Goal: Task Accomplishment & Management: Use online tool/utility

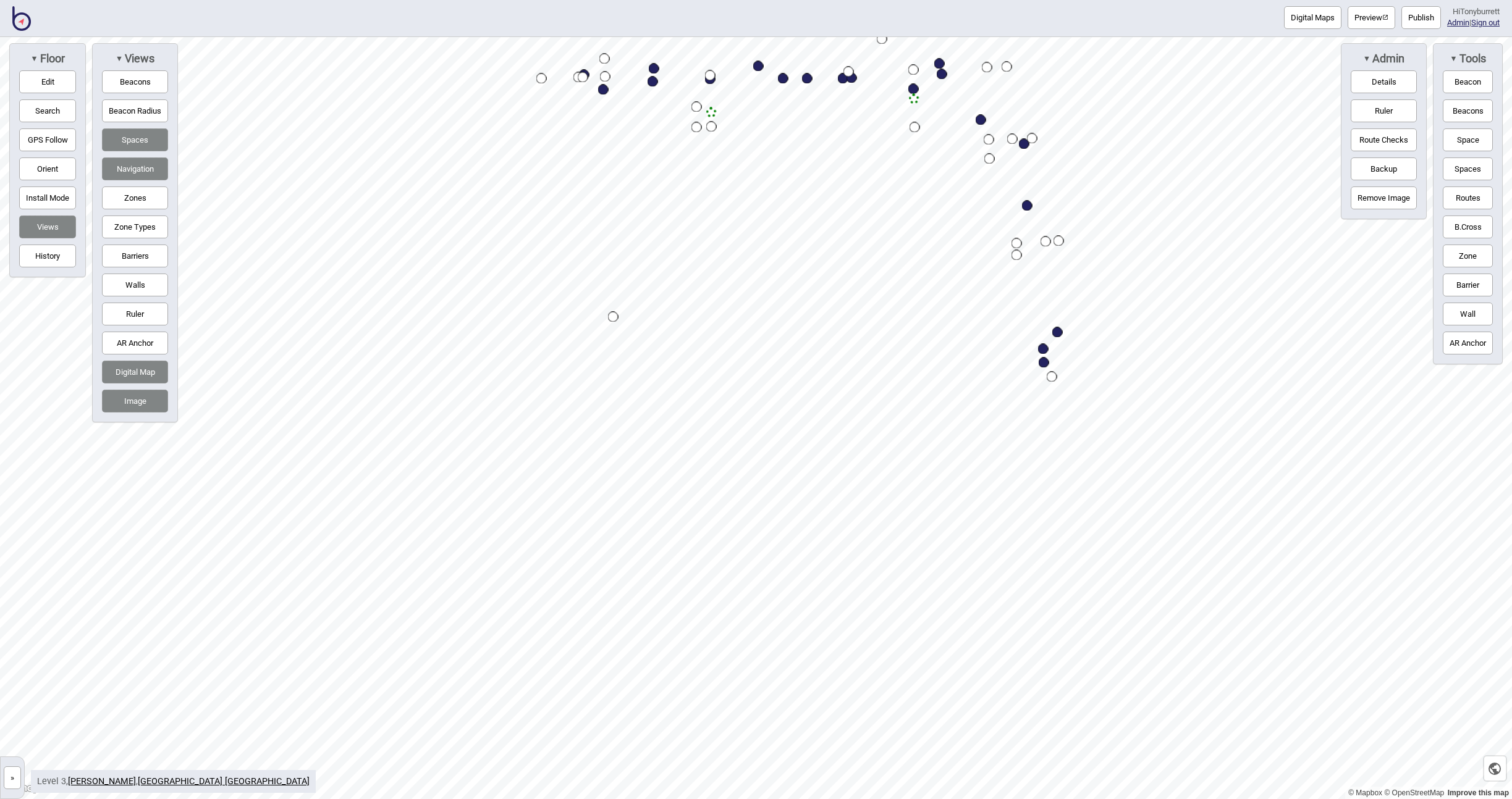
click at [154, 260] on button "Barriers" at bounding box center [135, 256] width 66 height 23
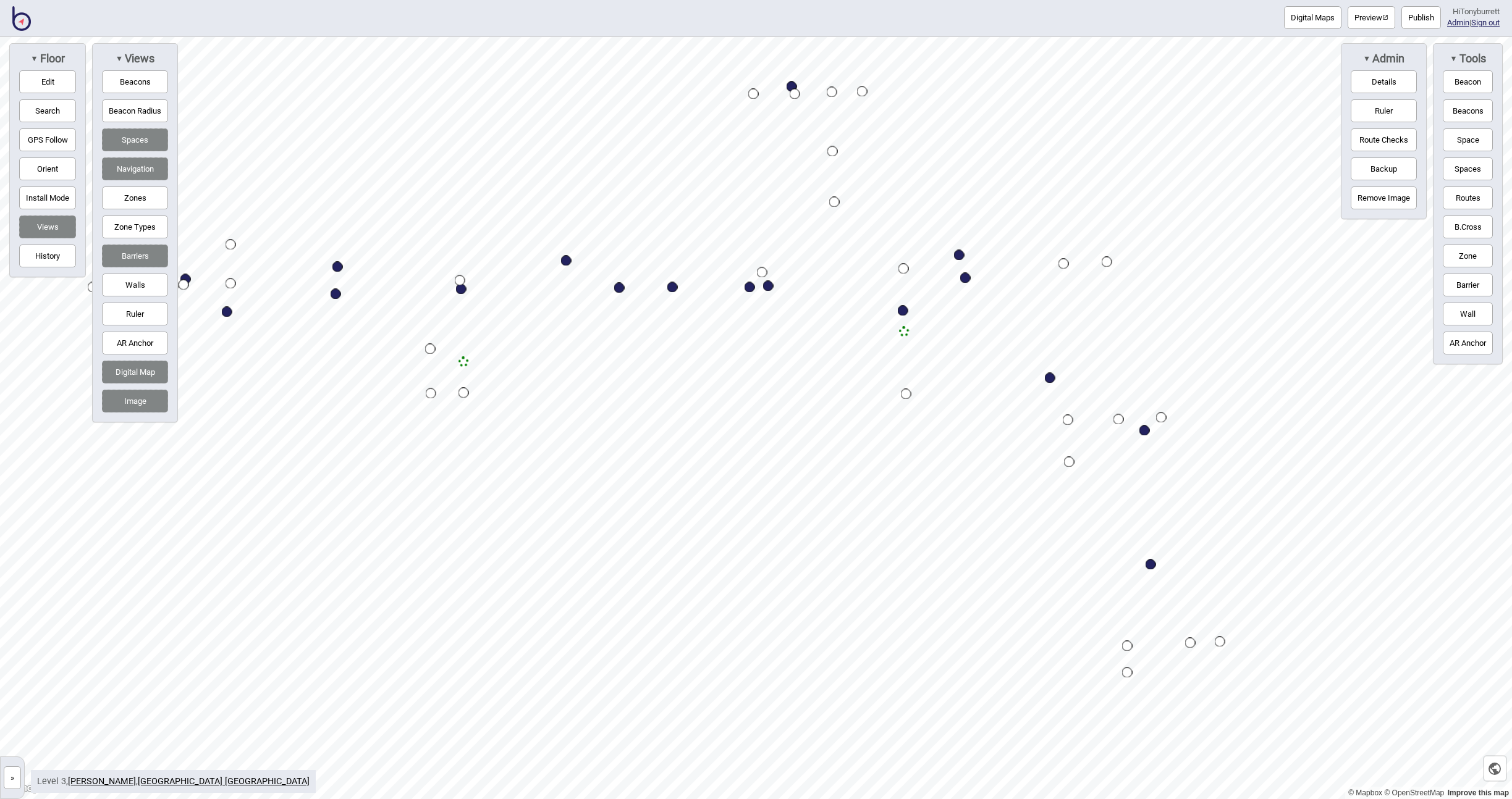
click at [125, 201] on button "Zones" at bounding box center [135, 198] width 66 height 23
click at [9, 784] on button "»" at bounding box center [12, 778] width 17 height 23
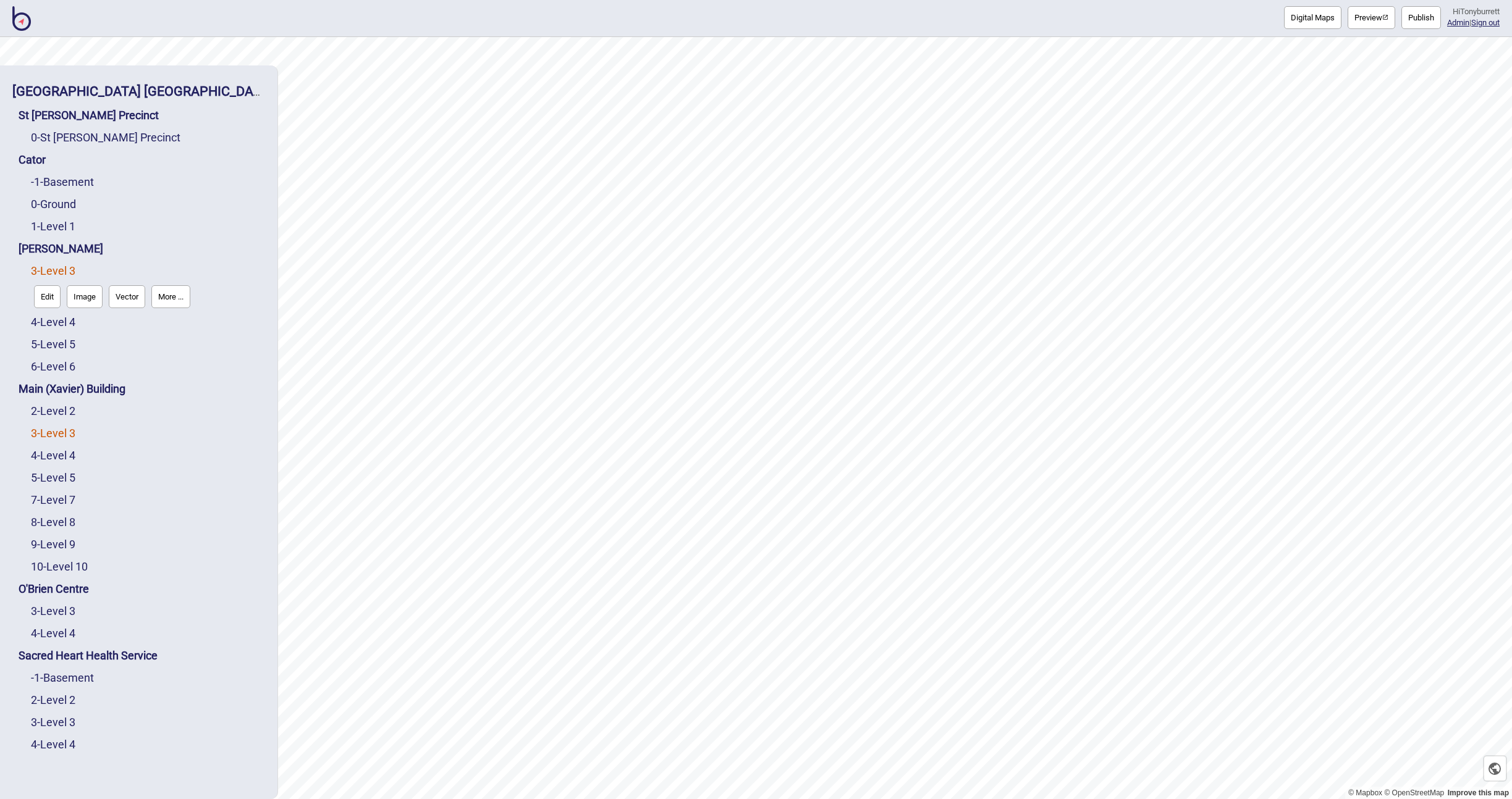
click at [53, 434] on link "3 - Level 3" at bounding box center [53, 433] width 45 height 13
click at [53, 437] on button "Edit" at bounding box center [48, 431] width 27 height 23
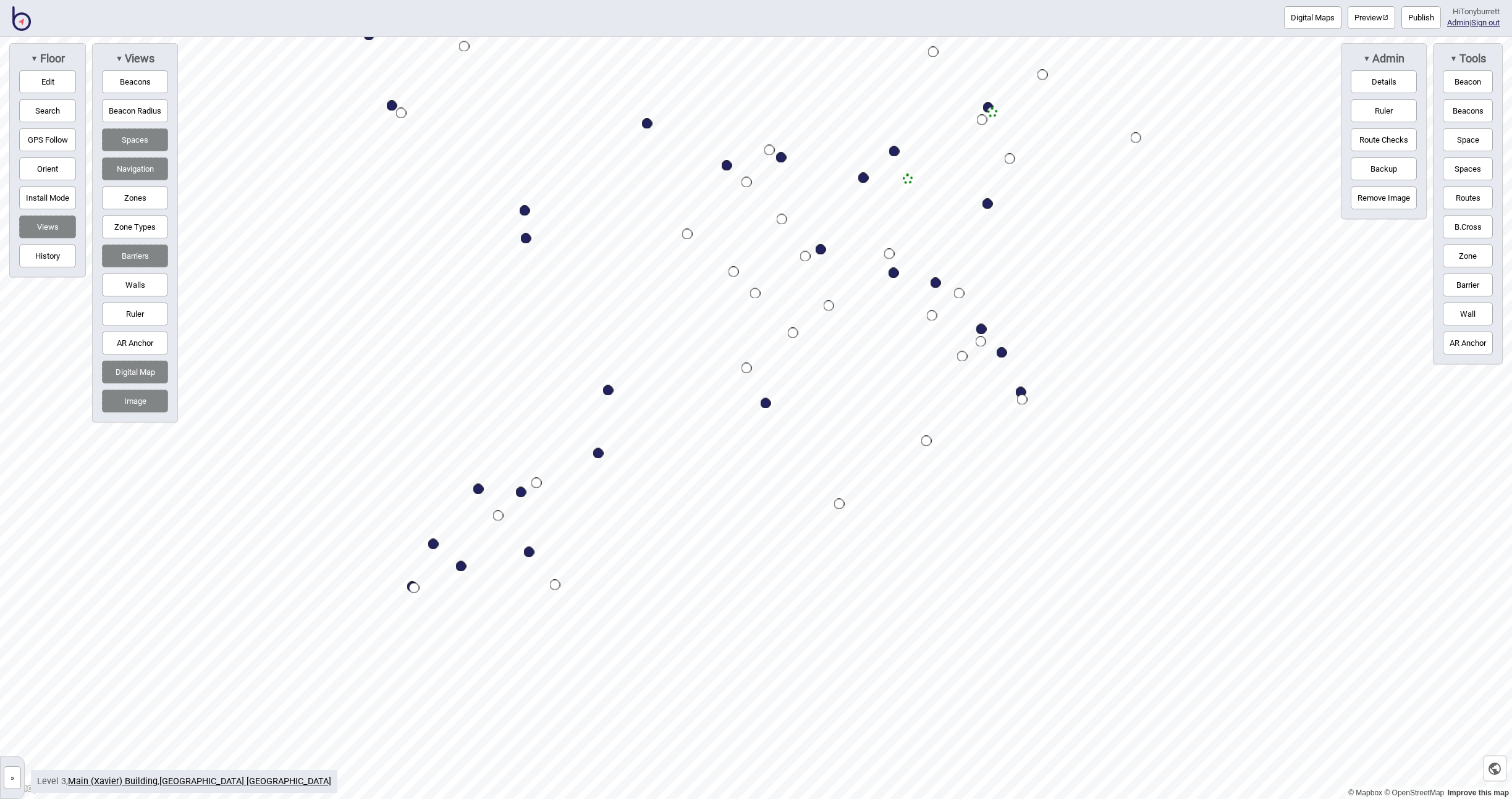
click at [133, 371] on button "Digital Map" at bounding box center [135, 373] width 66 height 23
click at [149, 202] on button "Zones" at bounding box center [135, 198] width 66 height 23
click at [146, 228] on button "Zone Types" at bounding box center [135, 228] width 66 height 23
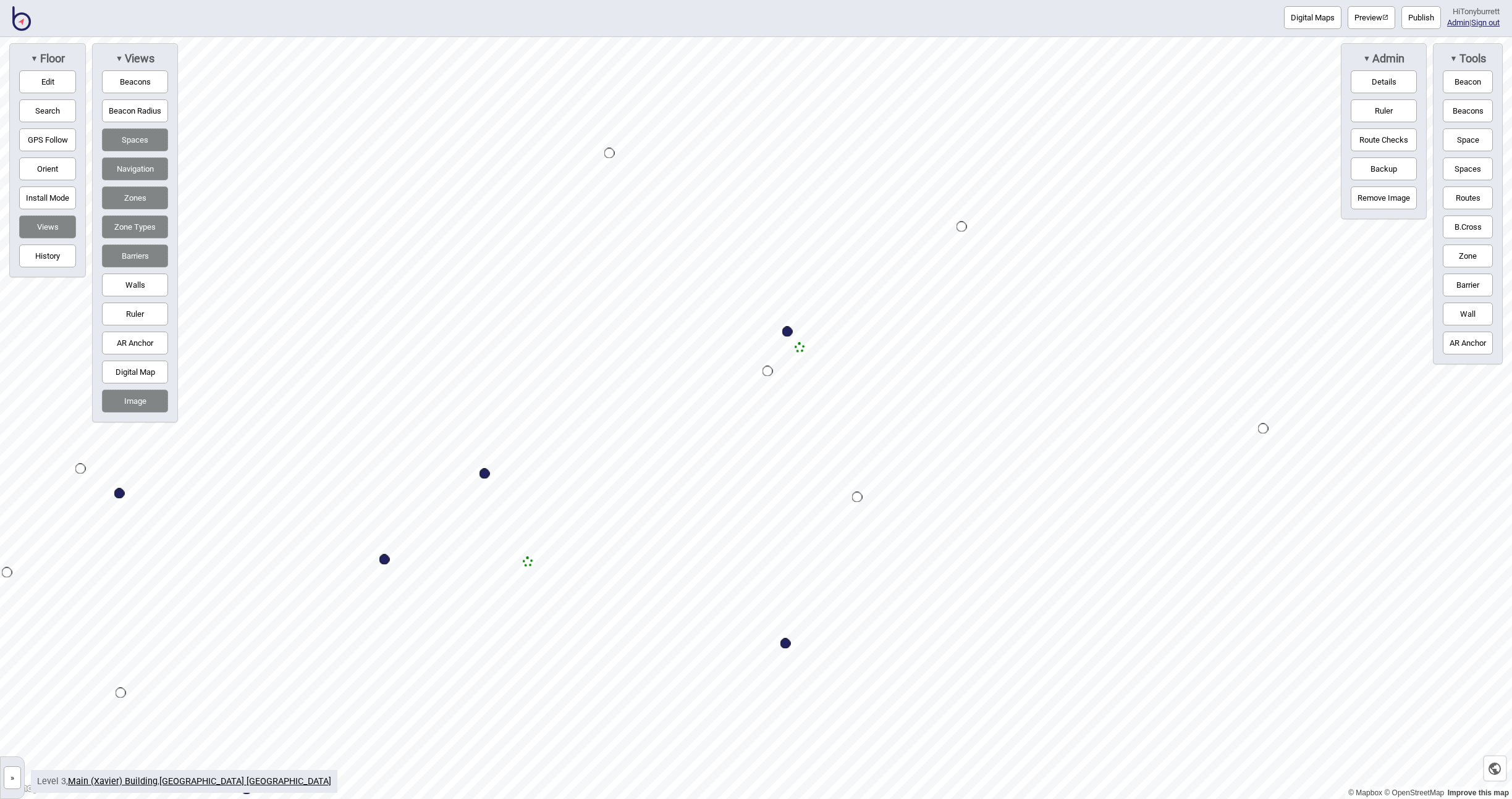
click at [117, 374] on button "Digital Map" at bounding box center [135, 373] width 66 height 23
click at [133, 256] on button "Barriers" at bounding box center [135, 256] width 66 height 23
click at [60, 85] on button "Edit" at bounding box center [47, 82] width 56 height 23
drag, startPoint x: 596, startPoint y: 278, endPoint x: 547, endPoint y: 288, distance: 50.0
drag, startPoint x: 842, startPoint y: 631, endPoint x: 811, endPoint y: 649, distance: 35.8
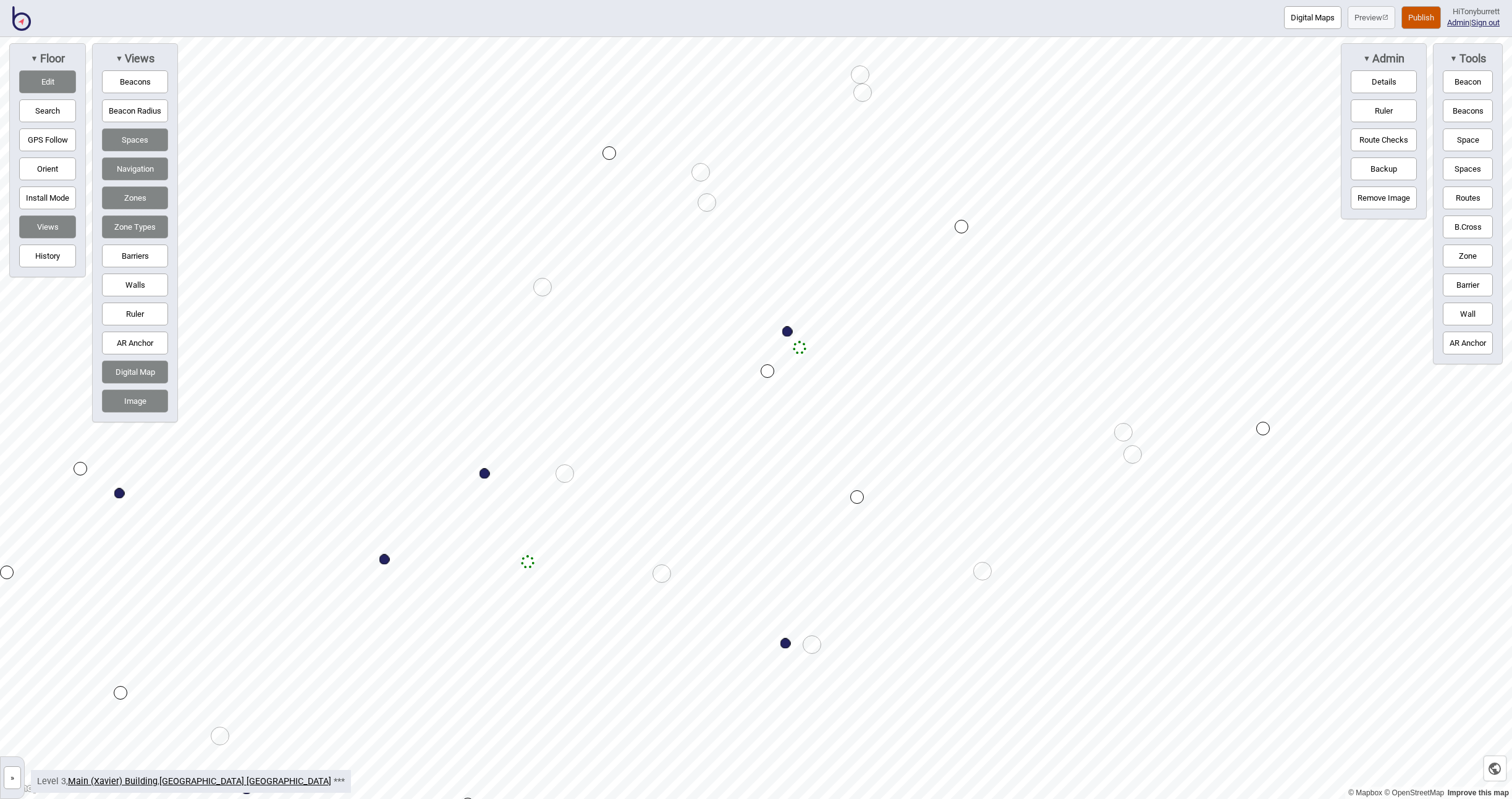
click at [39, 76] on button "Edit" at bounding box center [47, 82] width 56 height 23
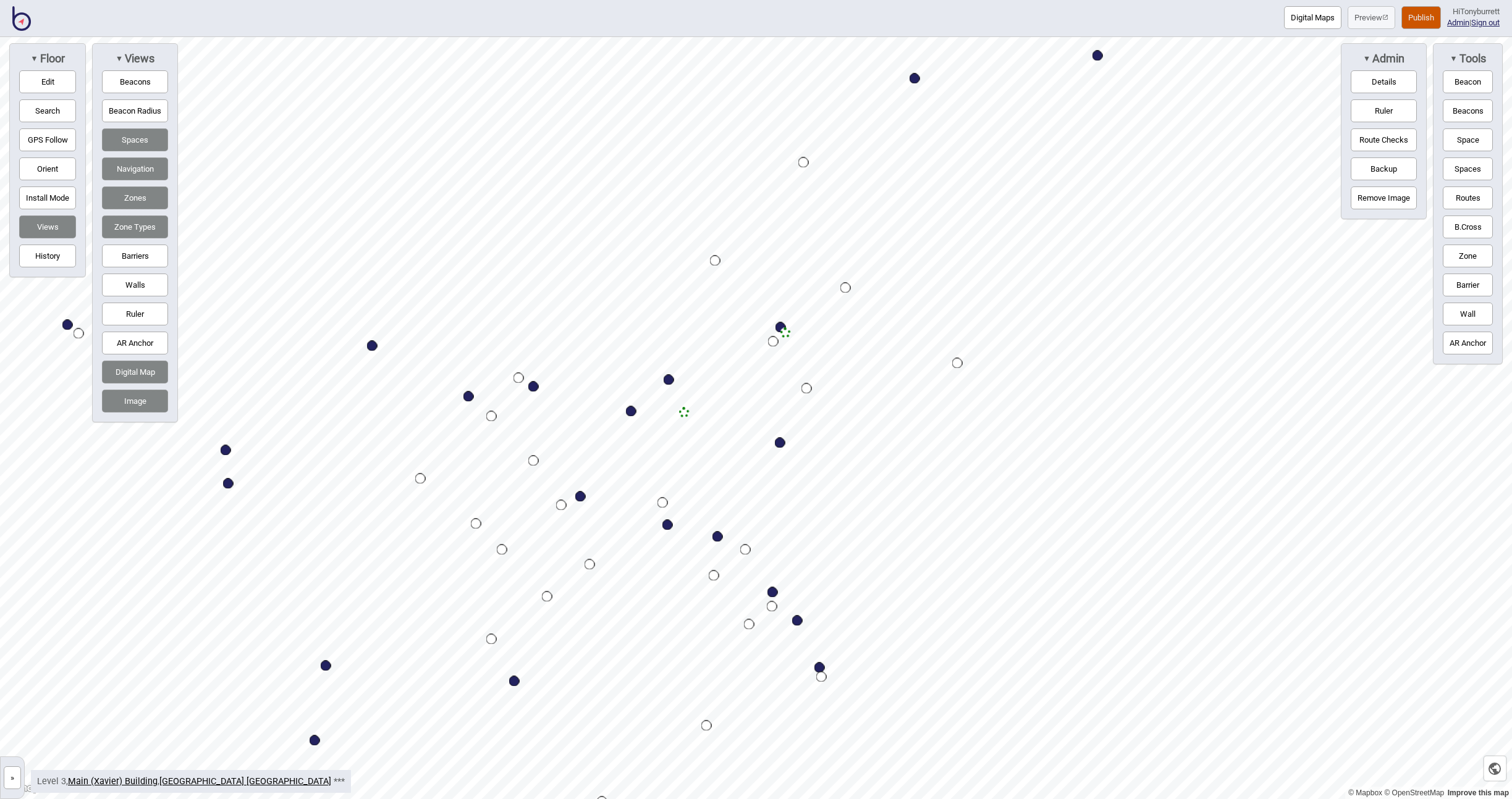
click at [134, 371] on button "Digital Map" at bounding box center [135, 373] width 66 height 23
